Goal: Check status: Check status

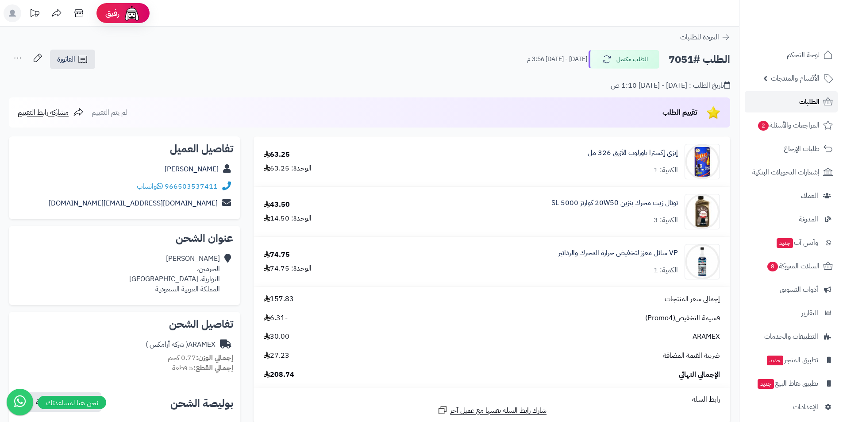
click at [809, 105] on span "الطلبات" at bounding box center [809, 102] width 20 height 12
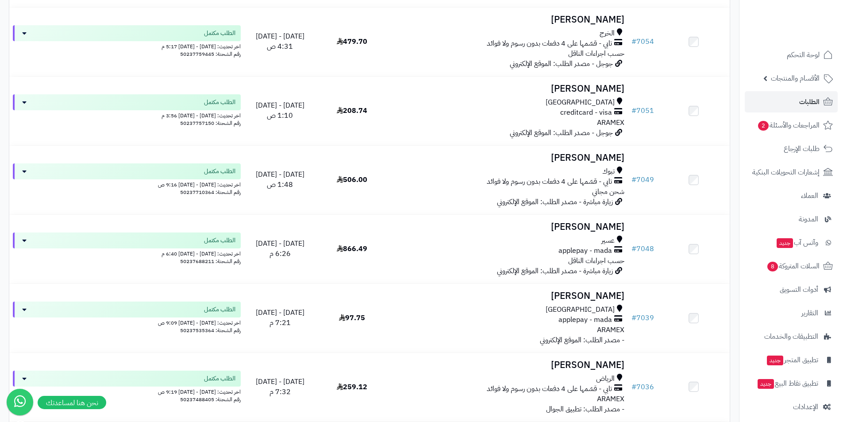
scroll to position [4823, 0]
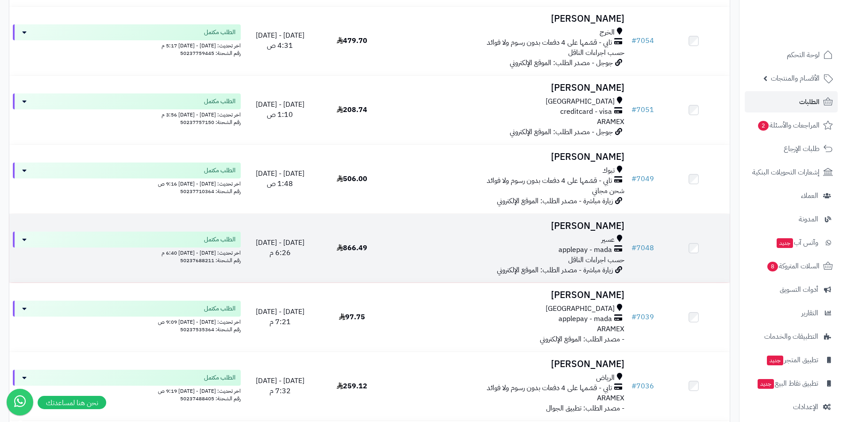
click at [354, 247] on span "866.49" at bounding box center [352, 247] width 31 height 11
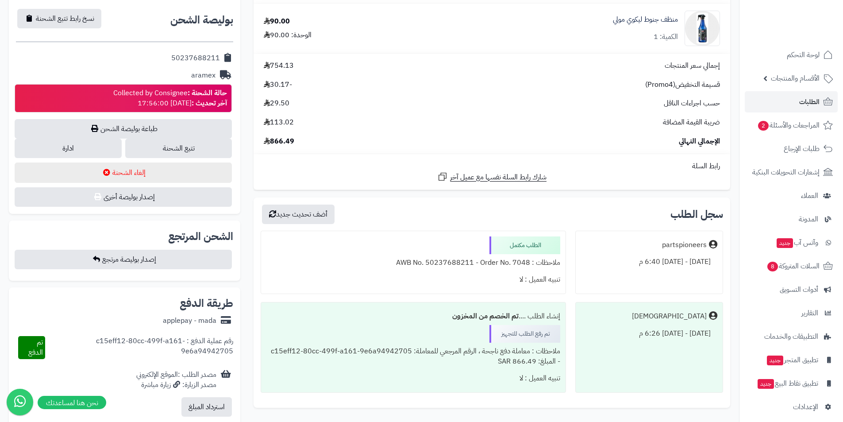
scroll to position [398, 0]
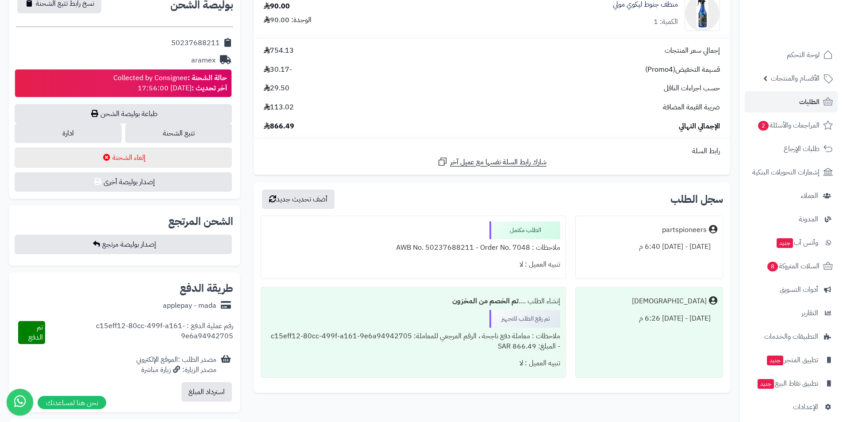
drag, startPoint x: 165, startPoint y: 305, endPoint x: 216, endPoint y: 305, distance: 50.4
click at [216, 305] on div "applepay - mada" at bounding box center [190, 305] width 54 height 10
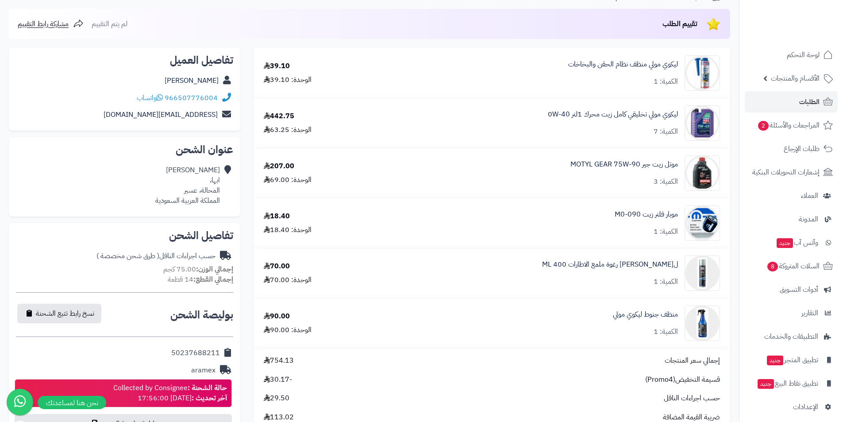
scroll to position [0, 0]
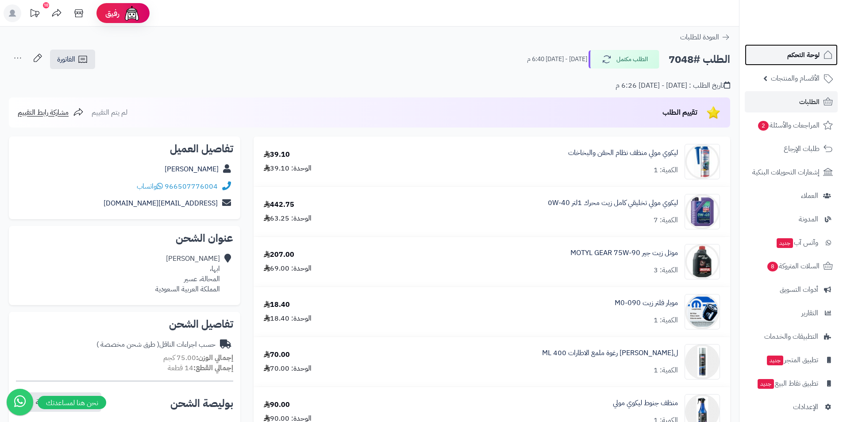
click at [802, 57] on span "لوحة التحكم" at bounding box center [803, 55] width 32 height 12
